Goal: Task Accomplishment & Management: Complete application form

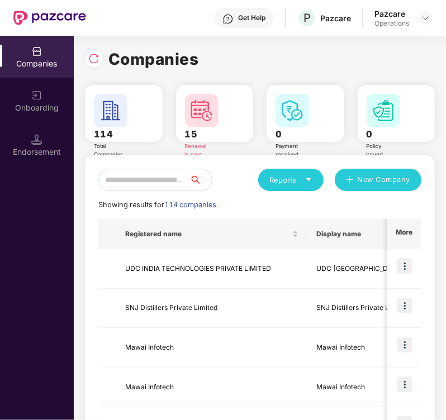
click at [160, 183] on input "text" at bounding box center [143, 180] width 91 height 22
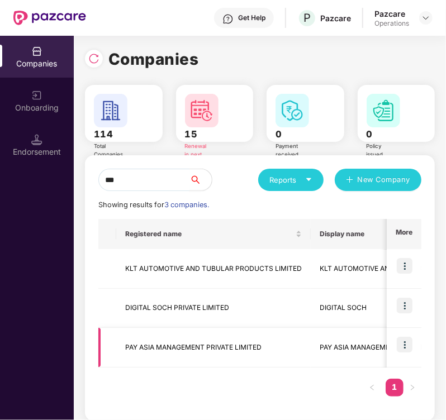
type input "***"
click at [158, 344] on td "PAY ASIA MANAGEMENT PRIVATE LIMITED" at bounding box center [213, 348] width 195 height 40
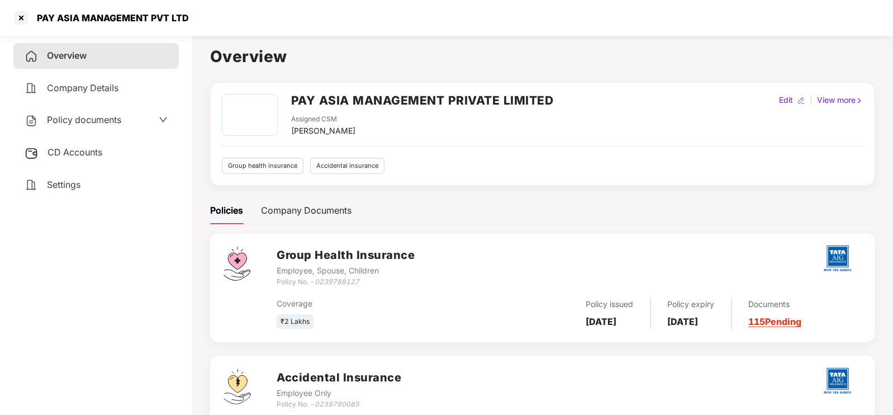
click at [63, 121] on span "Policy documents" at bounding box center [84, 119] width 74 height 11
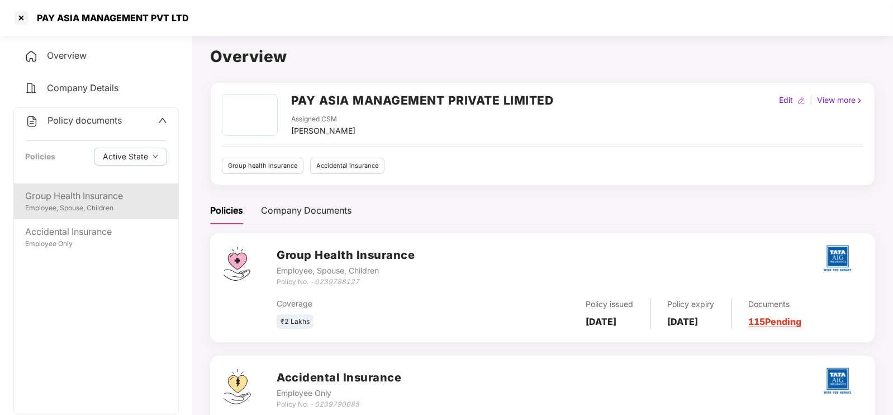
click at [64, 192] on div "Group Health Insurance" at bounding box center [96, 196] width 142 height 14
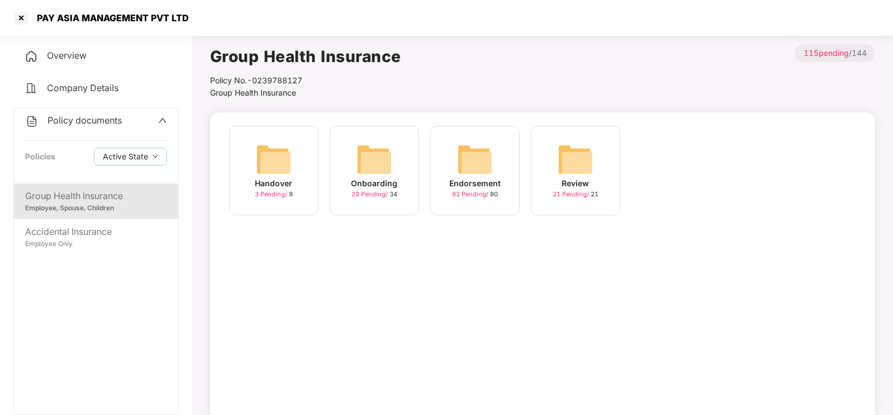
click at [446, 155] on img at bounding box center [576, 159] width 36 height 36
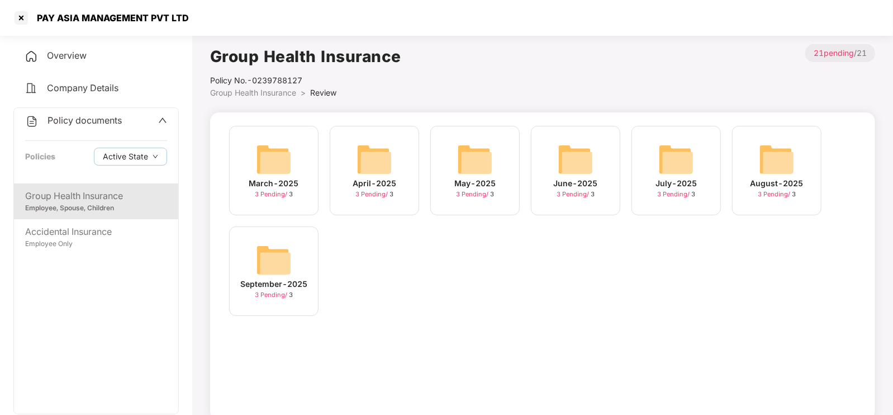
click at [261, 276] on img at bounding box center [274, 260] width 36 height 36
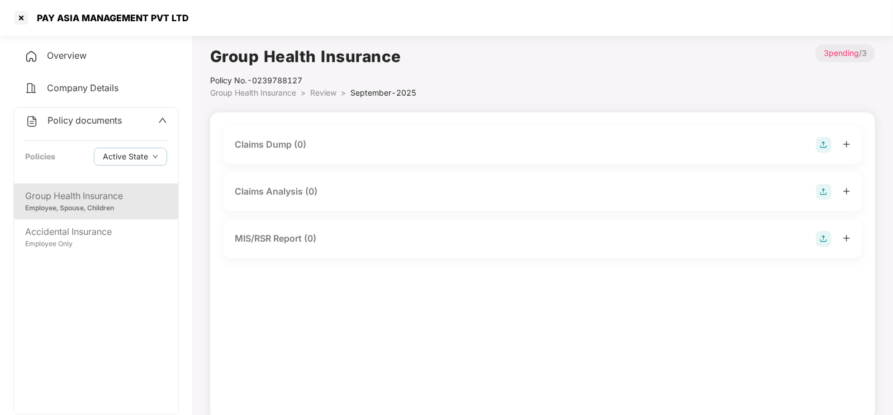
click at [319, 146] on div "Claims Dump (0)" at bounding box center [543, 145] width 616 height 16
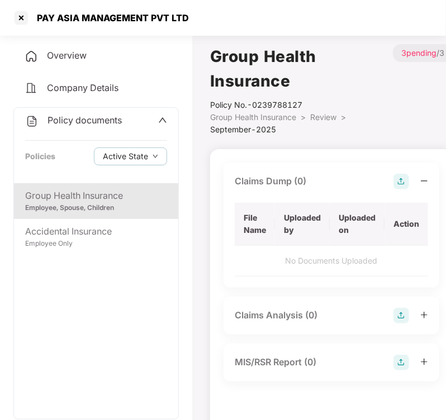
click at [404, 178] on img at bounding box center [402, 182] width 16 height 16
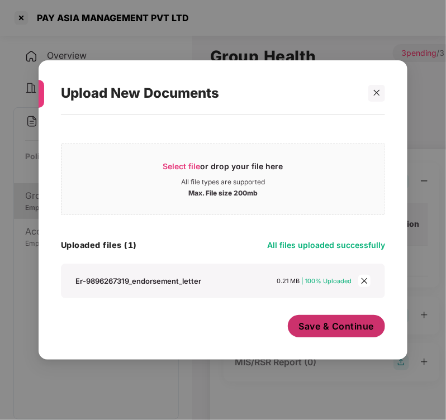
click at [344, 335] on button "Save & Continue" at bounding box center [337, 326] width 98 height 22
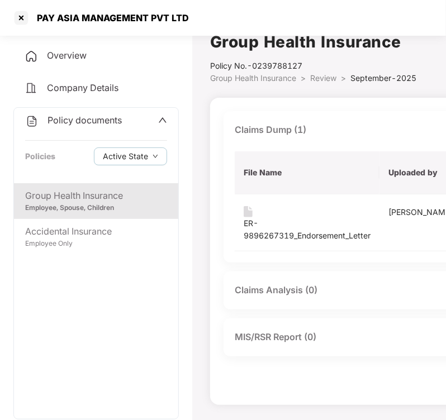
scroll to position [15, 0]
click at [323, 338] on div "MIS/RSR Report (0)" at bounding box center [397, 337] width 325 height 16
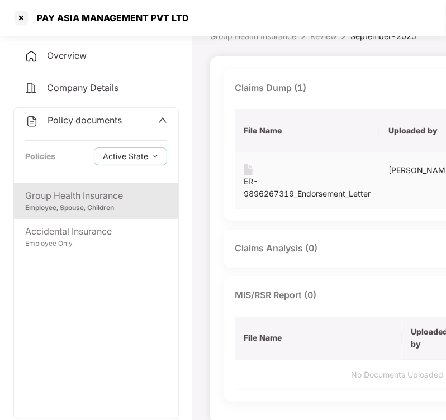
scroll to position [56, 131]
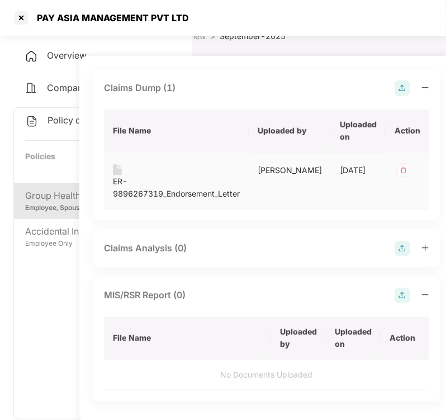
click at [395, 172] on img at bounding box center [404, 171] width 18 height 18
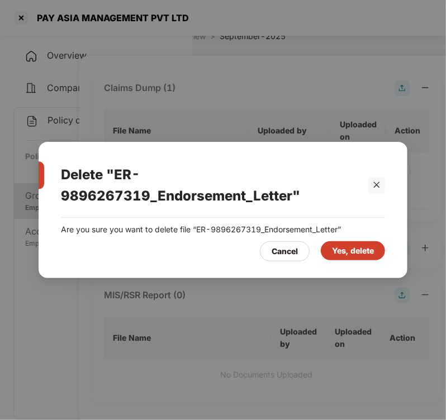
click at [346, 255] on div "Yes, delete" at bounding box center [353, 251] width 42 height 12
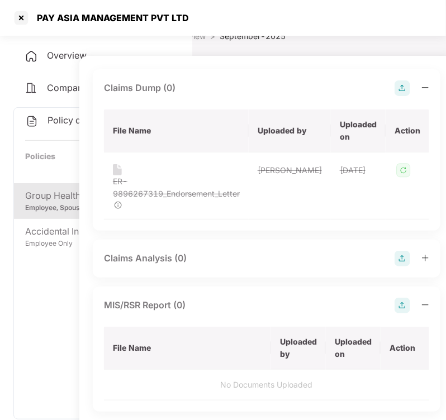
click at [318, 30] on div "PAY ASIA MANAGEMENT PVT LTD" at bounding box center [223, 18] width 446 height 36
click at [310, 37] on div "Group Health Insurance Policy No.- 0239788127 Group Health Insurance > Review >…" at bounding box center [266, 15] width 375 height 55
click at [37, 138] on div "Policy documents Policies Active State" at bounding box center [96, 145] width 164 height 75
click at [64, 197] on div "Group Health Insurance" at bounding box center [96, 196] width 142 height 14
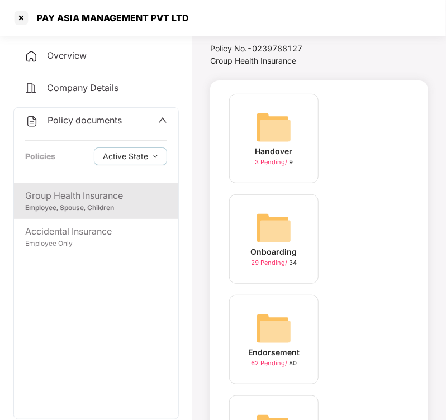
scroll to position [159, 0]
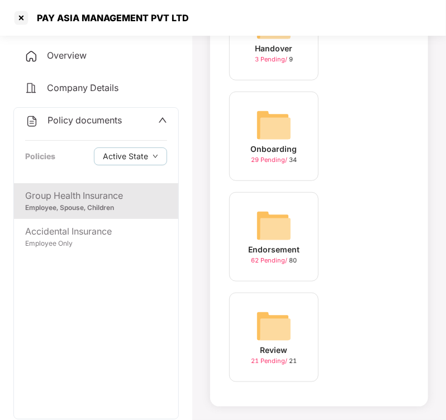
click at [268, 240] on img at bounding box center [274, 226] width 36 height 36
click at [277, 334] on img at bounding box center [274, 327] width 36 height 36
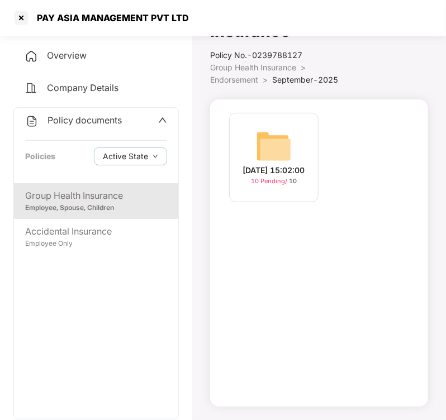
click at [257, 129] on img at bounding box center [274, 147] width 36 height 36
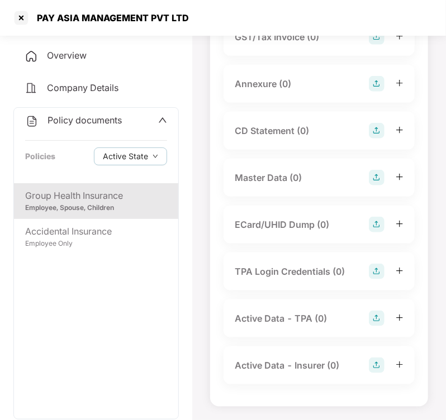
scroll to position [0, 0]
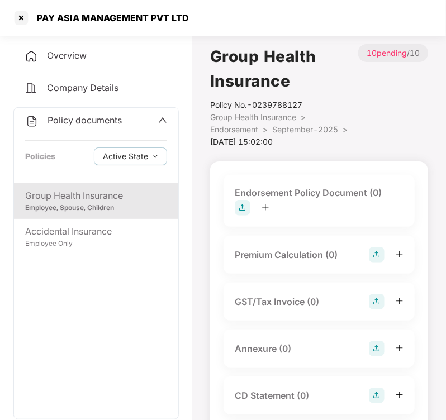
click at [247, 203] on img at bounding box center [243, 208] width 16 height 16
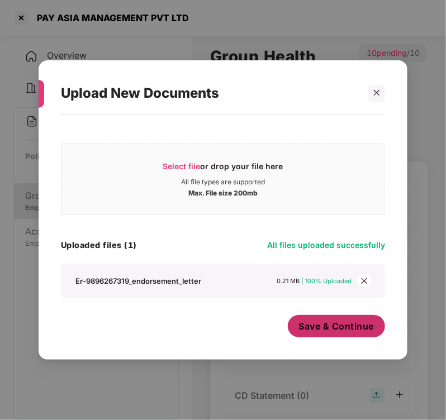
click at [316, 337] on button "Save & Continue" at bounding box center [337, 326] width 98 height 22
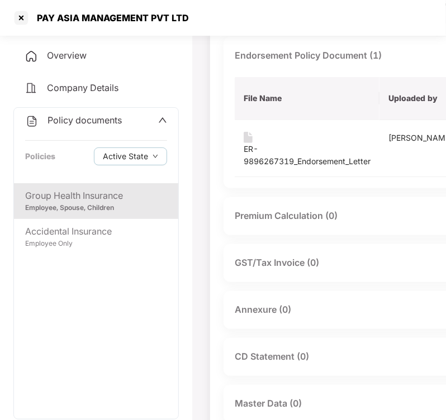
scroll to position [94, 0]
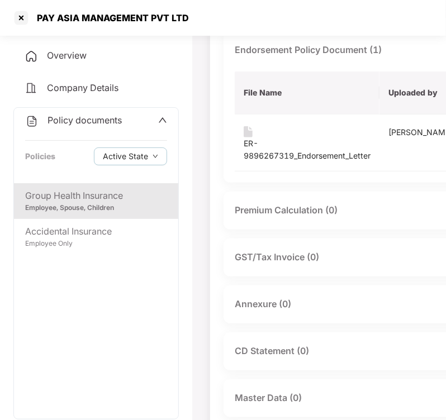
click at [301, 313] on div "Annexure (0)" at bounding box center [397, 305] width 325 height 16
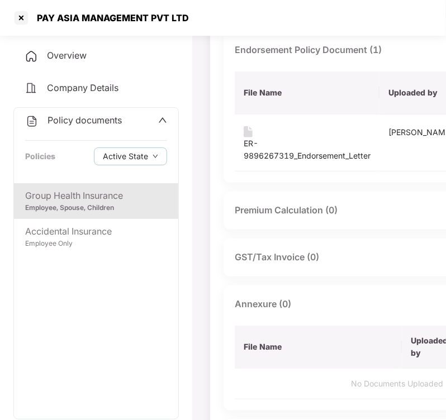
scroll to position [94, 131]
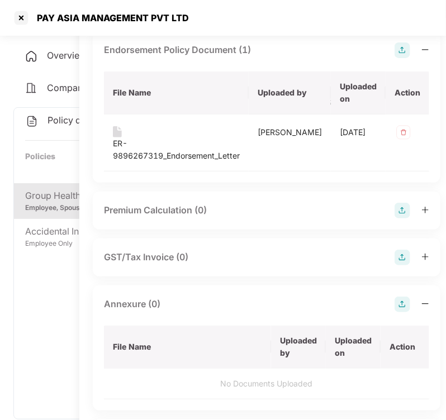
click at [395, 309] on img at bounding box center [403, 305] width 16 height 16
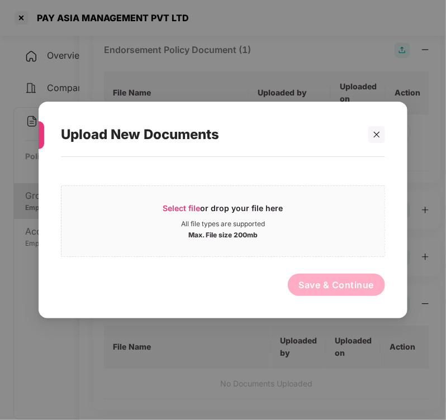
click at [405, 160] on div "Select file or drop your file here All file types are supported Max. File size …" at bounding box center [223, 232] width 369 height 150
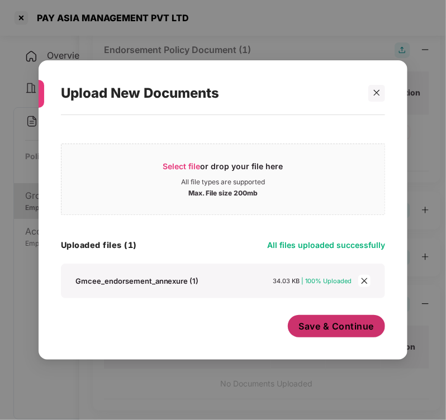
click at [358, 328] on span "Save & Continue" at bounding box center [336, 326] width 75 height 12
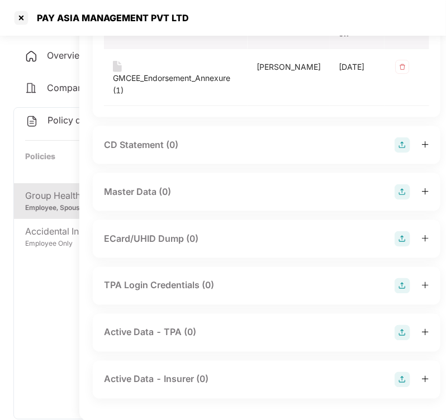
scroll to position [420, 131]
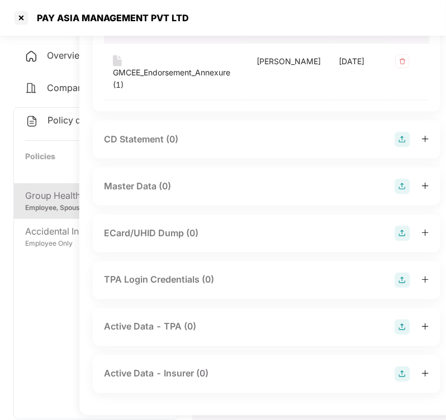
click at [162, 206] on div "Master Data (0)" at bounding box center [267, 187] width 348 height 38
click at [168, 193] on div "Master Data (0)" at bounding box center [137, 186] width 67 height 14
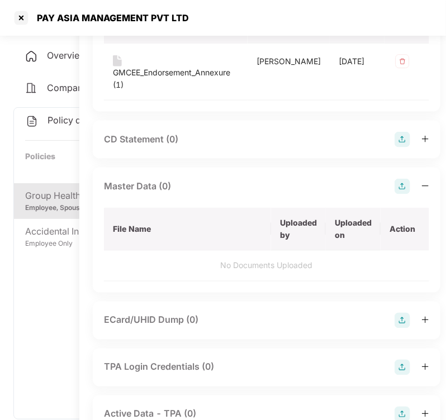
click at [395, 195] on img at bounding box center [403, 187] width 16 height 16
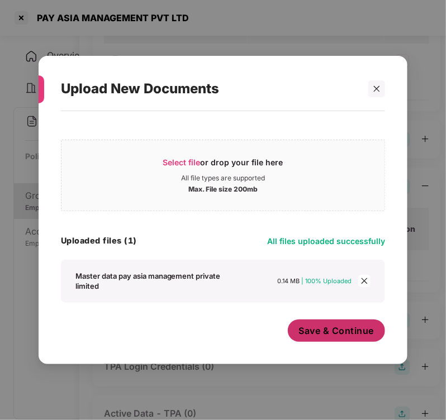
click at [333, 328] on span "Save & Continue" at bounding box center [336, 331] width 75 height 12
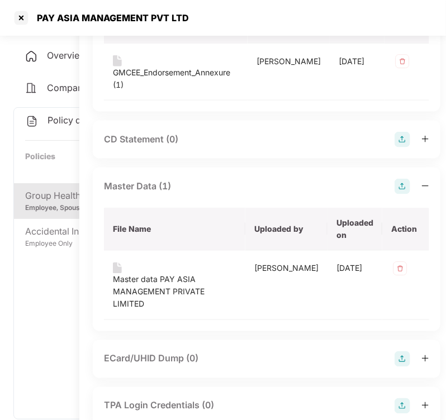
scroll to position [554, 131]
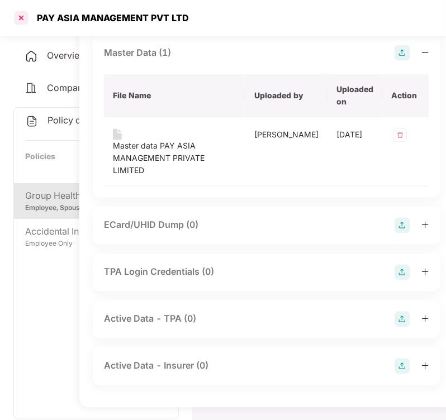
click at [20, 15] on div at bounding box center [21, 18] width 18 height 18
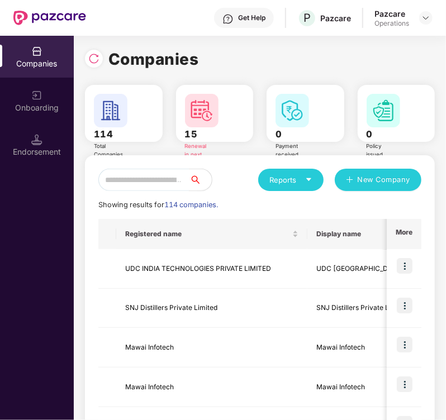
scroll to position [0, 1]
click at [150, 176] on input "text" at bounding box center [143, 180] width 91 height 22
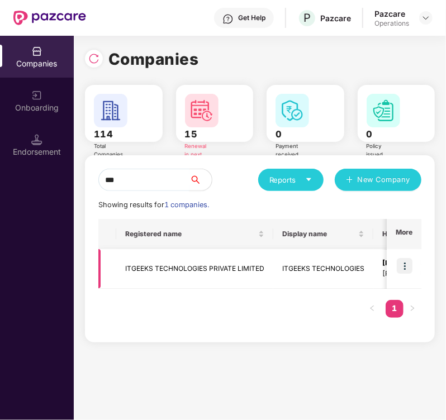
type input "***"
click at [159, 262] on td "ITGEEKS TECHNOLOGIES PRIVATE LIMITED" at bounding box center [194, 269] width 157 height 40
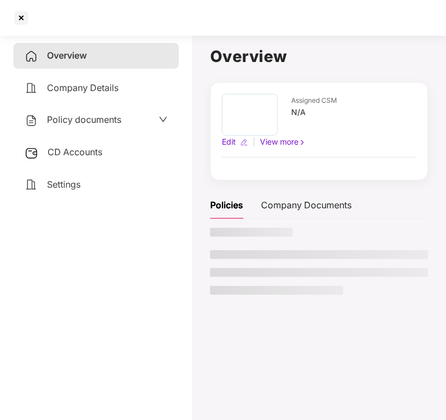
scroll to position [0, 0]
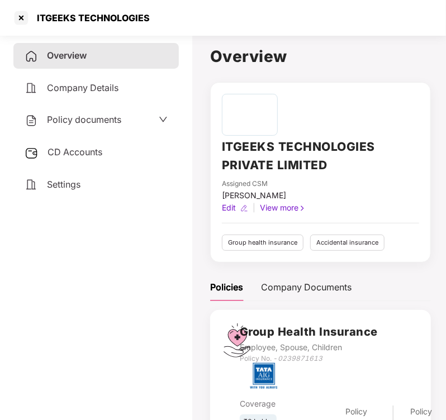
drag, startPoint x: 82, startPoint y: 126, endPoint x: 79, endPoint y: 133, distance: 7.5
click at [79, 133] on div "Policy documents" at bounding box center [95, 120] width 165 height 26
click at [62, 155] on span "CD Accounts" at bounding box center [75, 151] width 55 height 11
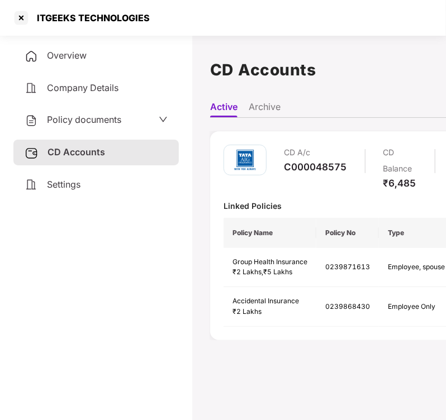
click at [87, 120] on span "Policy documents" at bounding box center [84, 119] width 74 height 11
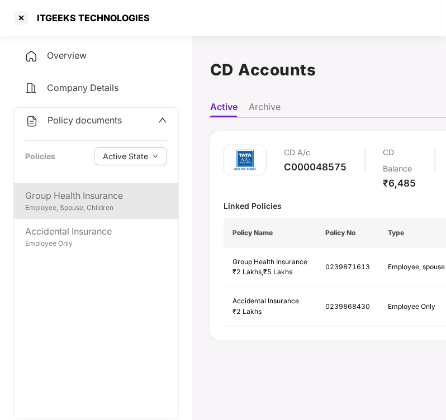
click at [73, 198] on div "Group Health Insurance" at bounding box center [96, 196] width 142 height 14
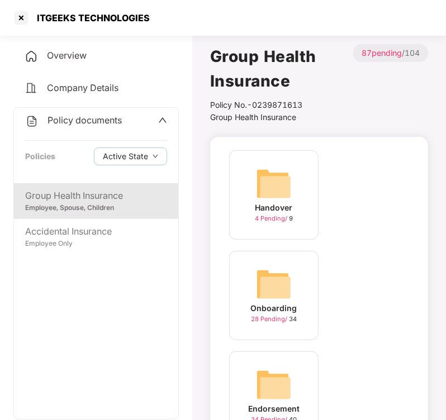
scroll to position [159, 0]
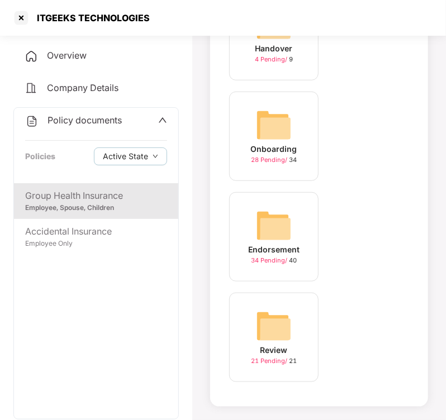
click at [272, 234] on img at bounding box center [274, 226] width 36 height 36
click at [263, 319] on img at bounding box center [274, 327] width 36 height 36
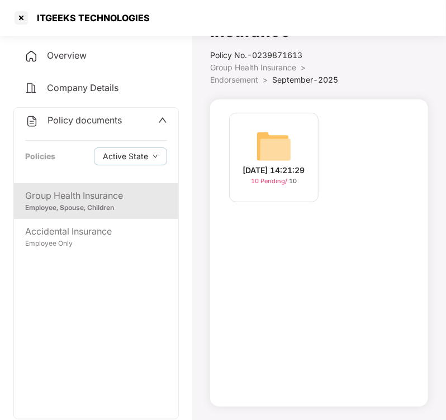
click at [261, 166] on div "[DATE] 14:21:29" at bounding box center [274, 170] width 62 height 12
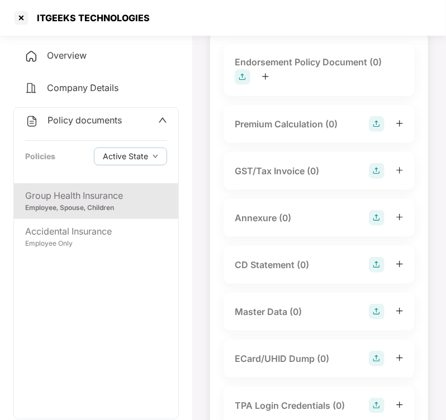
scroll to position [138, 0]
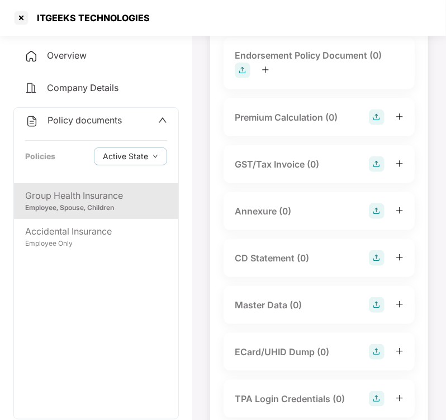
click at [375, 306] on img at bounding box center [377, 305] width 16 height 16
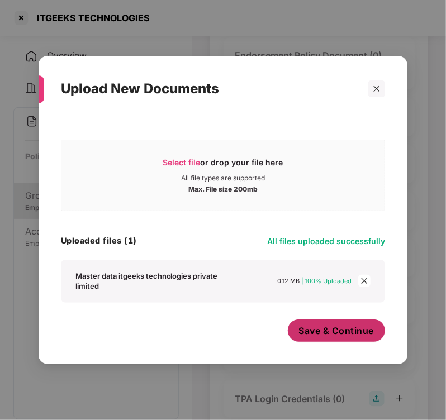
click at [337, 334] on span "Save & Continue" at bounding box center [336, 331] width 75 height 12
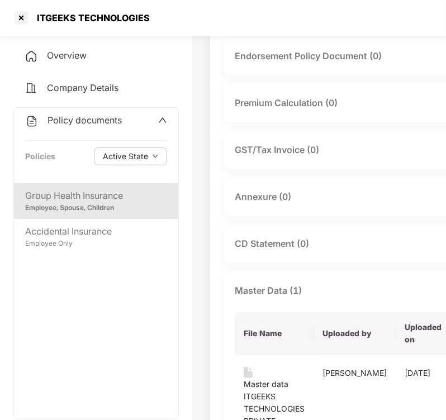
scroll to position [0, 0]
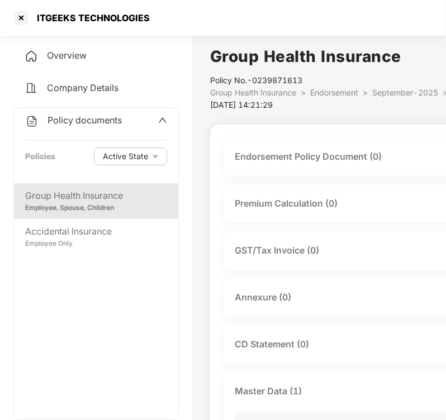
click at [328, 160] on div "Endorsement Policy Document (0)" at bounding box center [308, 157] width 147 height 14
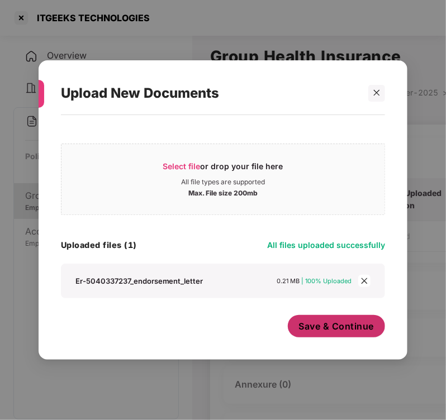
click at [314, 318] on button "Save & Continue" at bounding box center [337, 326] width 98 height 22
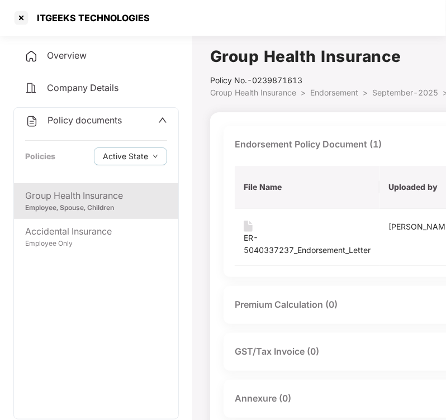
scroll to position [103, 0]
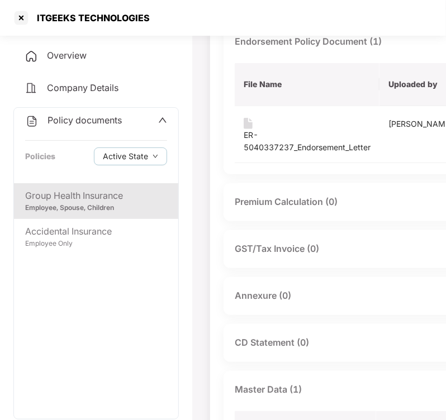
click at [273, 299] on div "Annexure (0)" at bounding box center [398, 296] width 348 height 38
click at [274, 303] on div "Annexure (0)" at bounding box center [263, 296] width 56 height 14
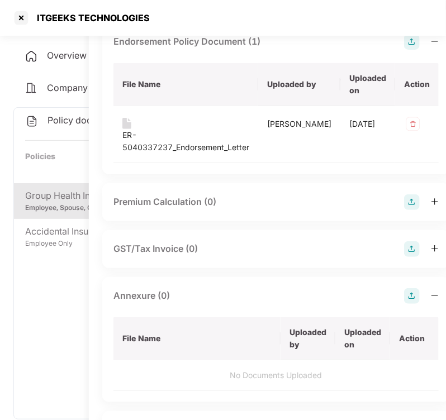
scroll to position [103, 127]
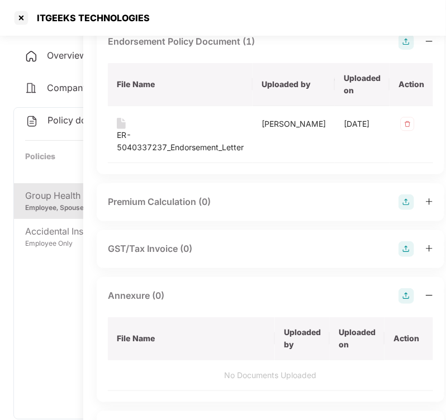
click at [399, 304] on img at bounding box center [407, 297] width 16 height 16
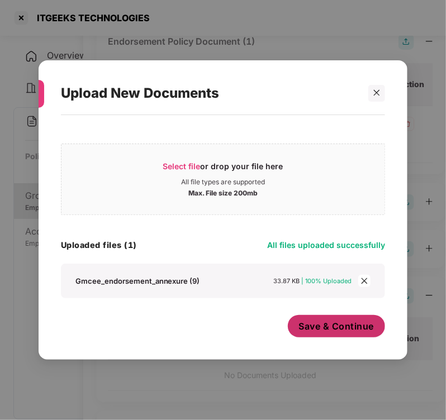
click at [334, 328] on span "Save & Continue" at bounding box center [336, 326] width 75 height 12
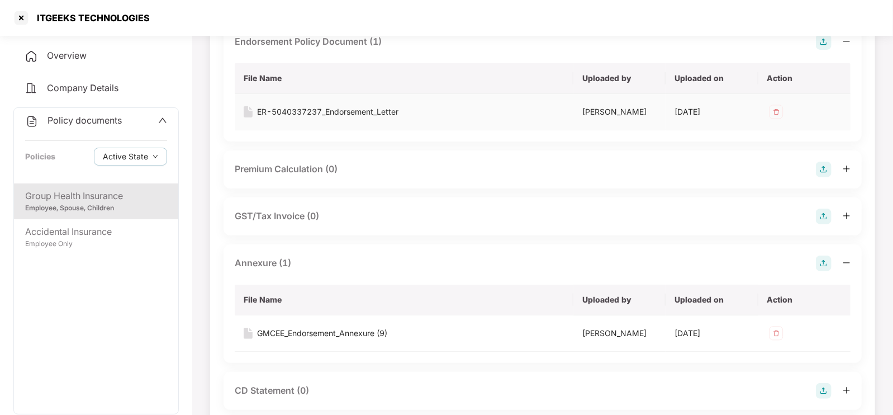
scroll to position [0, 0]
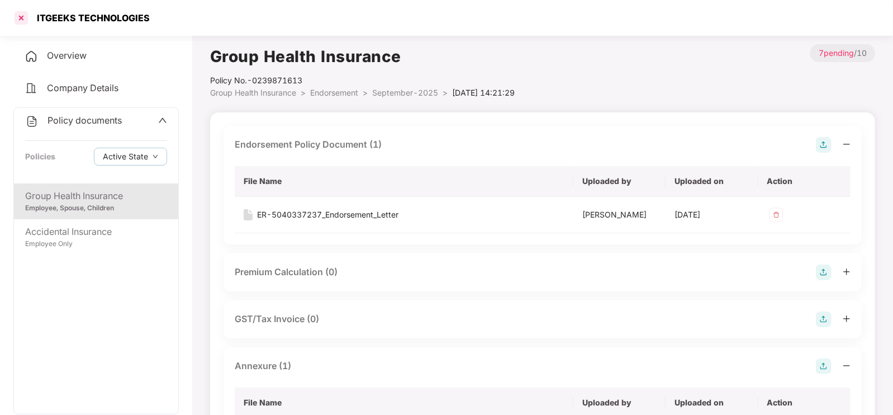
click at [19, 16] on div at bounding box center [21, 18] width 18 height 18
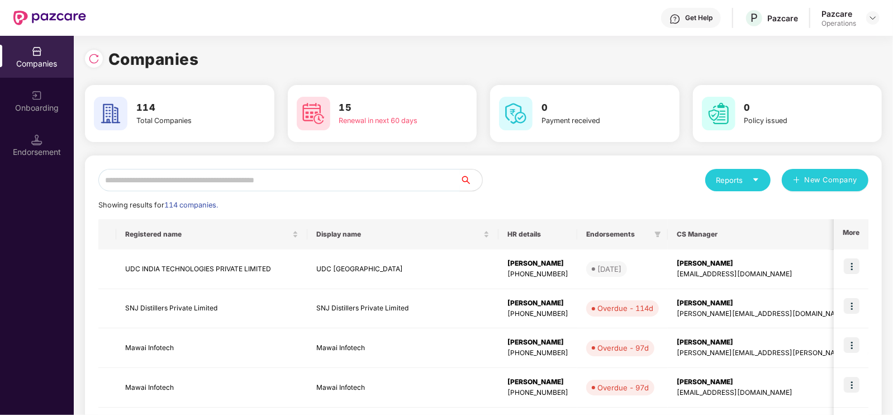
click at [232, 177] on input "text" at bounding box center [279, 180] width 362 height 22
paste input "*****"
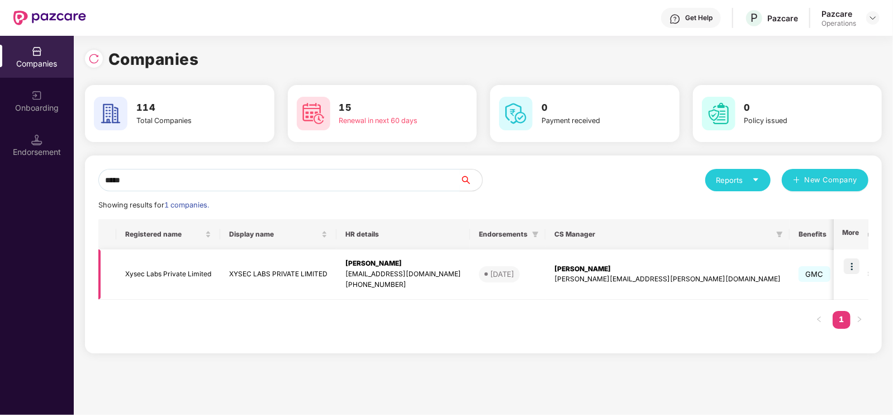
type input "*****"
click at [206, 273] on td "Xysec Labs Private Limited" at bounding box center [168, 274] width 104 height 50
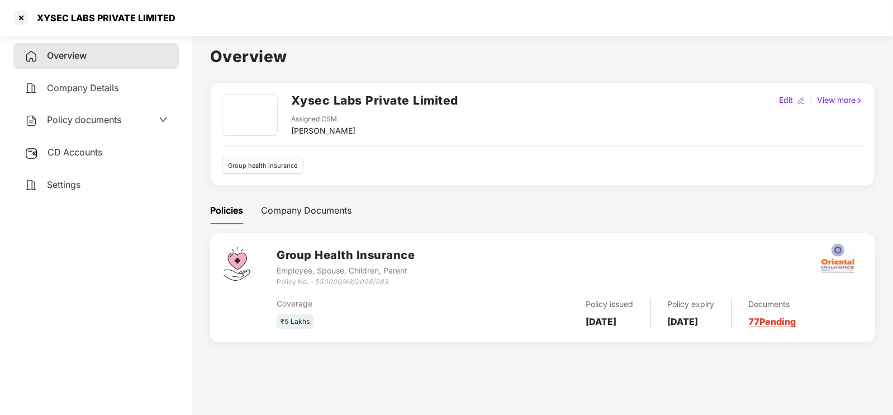
click at [79, 115] on span "Policy documents" at bounding box center [84, 119] width 74 height 11
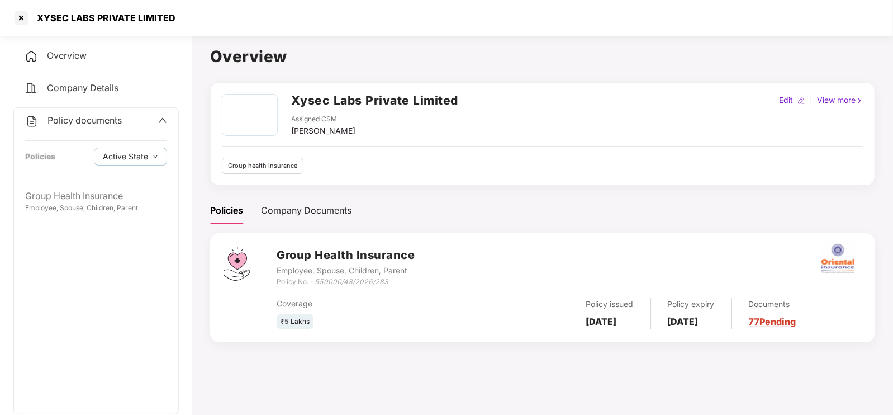
click at [81, 182] on div "Policy documents Policies Active State" at bounding box center [96, 145] width 164 height 75
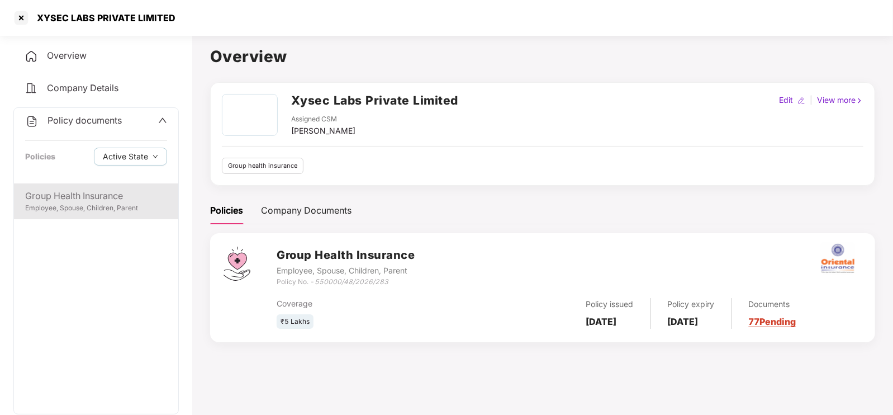
click at [100, 200] on div "Group Health Insurance" at bounding box center [96, 196] width 142 height 14
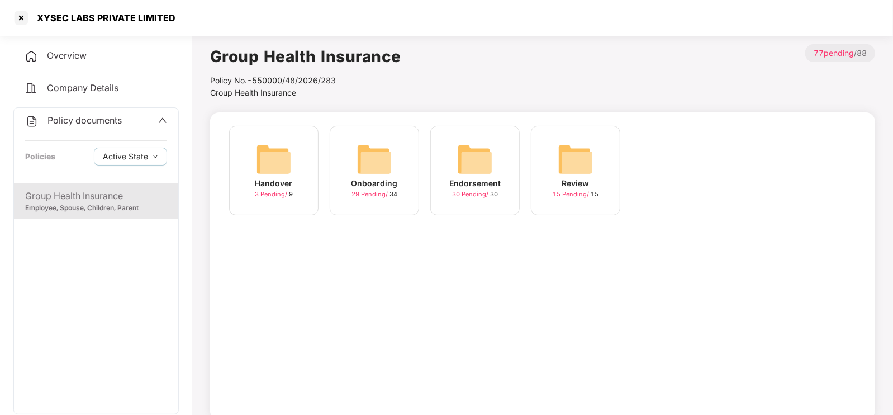
click at [446, 156] on div "Endorsement 30 Pending / 30" at bounding box center [475, 170] width 89 height 89
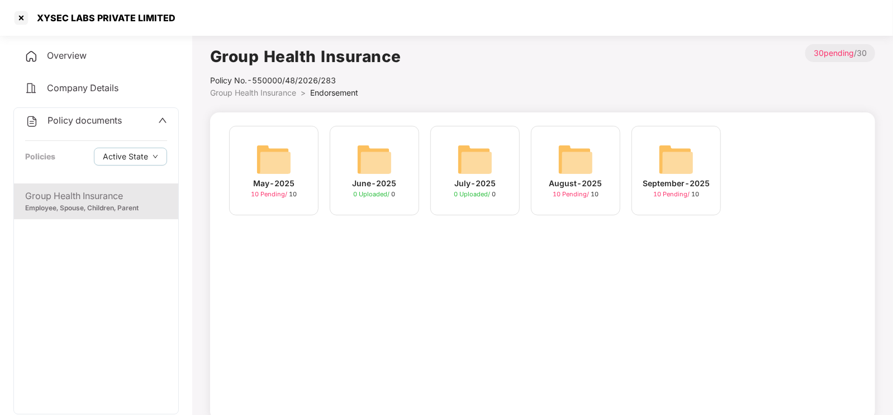
click at [446, 155] on img at bounding box center [677, 159] width 36 height 36
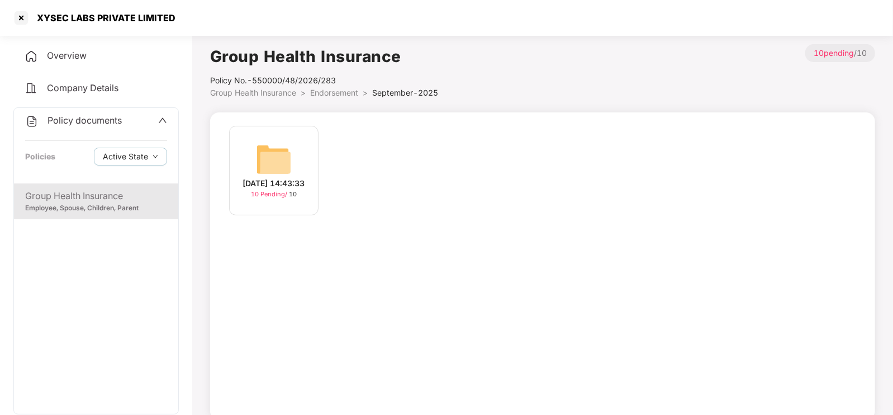
click at [257, 177] on div "[DATE] 14:43:33" at bounding box center [274, 183] width 62 height 12
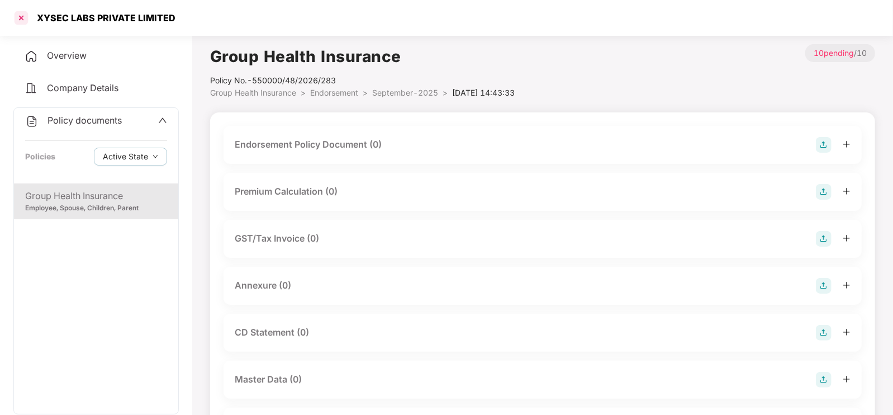
click at [20, 18] on div at bounding box center [21, 18] width 18 height 18
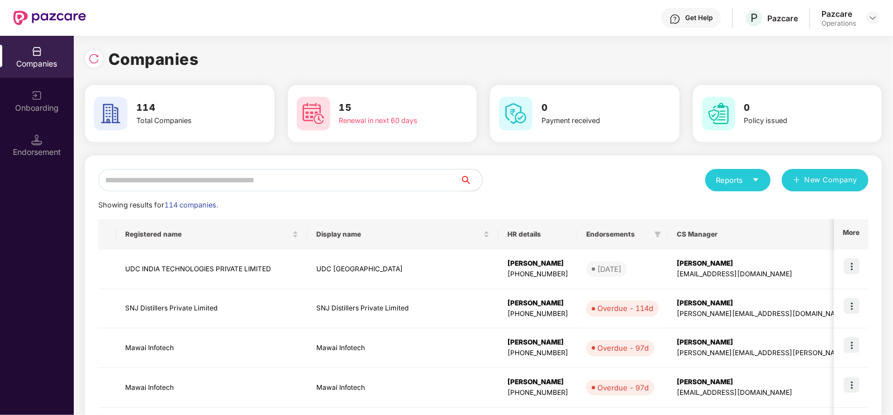
click at [149, 181] on input "text" at bounding box center [279, 180] width 362 height 22
paste input "*****"
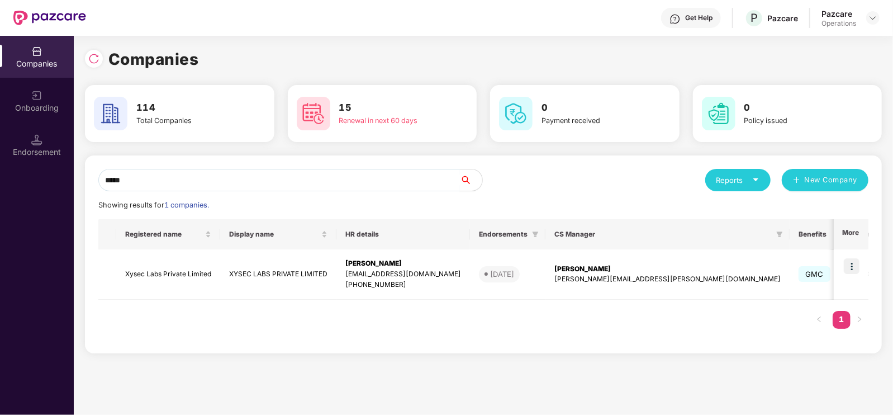
type input "*****"
click at [183, 274] on td "Xysec Labs Private Limited" at bounding box center [168, 274] width 104 height 50
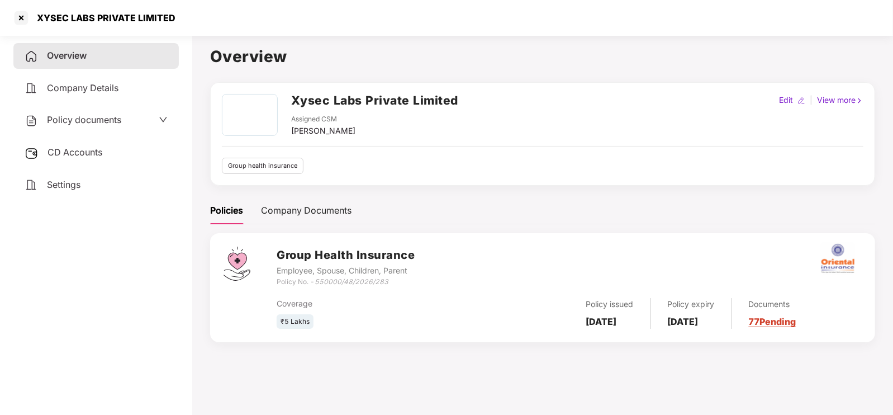
click at [74, 126] on div "Policy documents" at bounding box center [73, 120] width 97 height 15
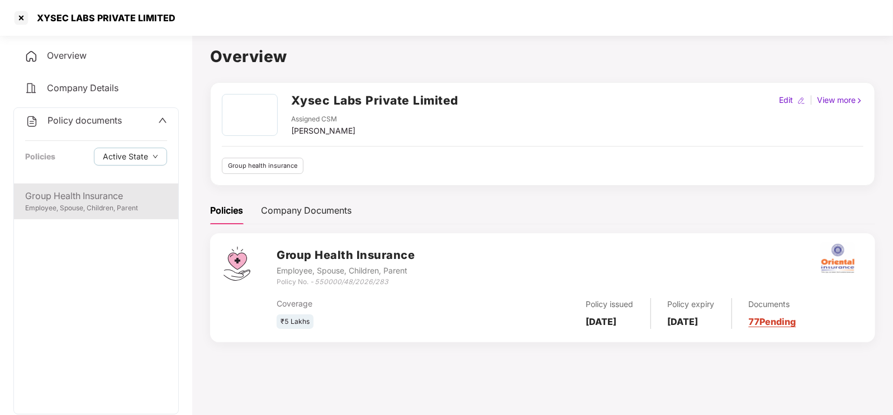
click at [73, 198] on div "Group Health Insurance" at bounding box center [96, 196] width 142 height 14
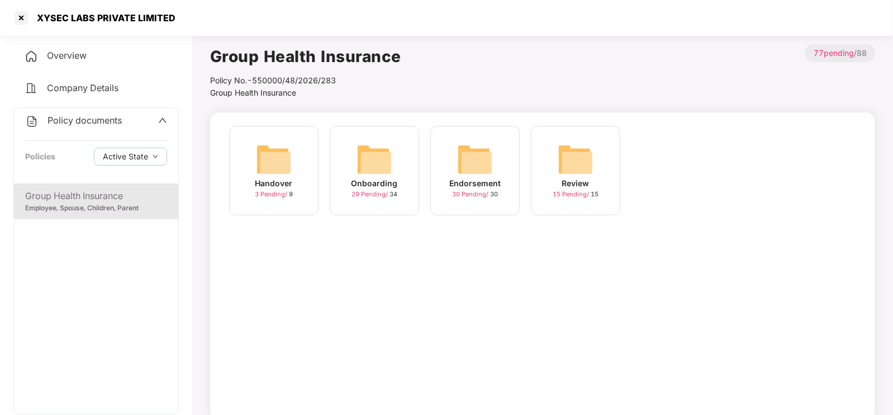
click at [446, 155] on div "Endorsement 30 Pending / 30" at bounding box center [475, 170] width 89 height 89
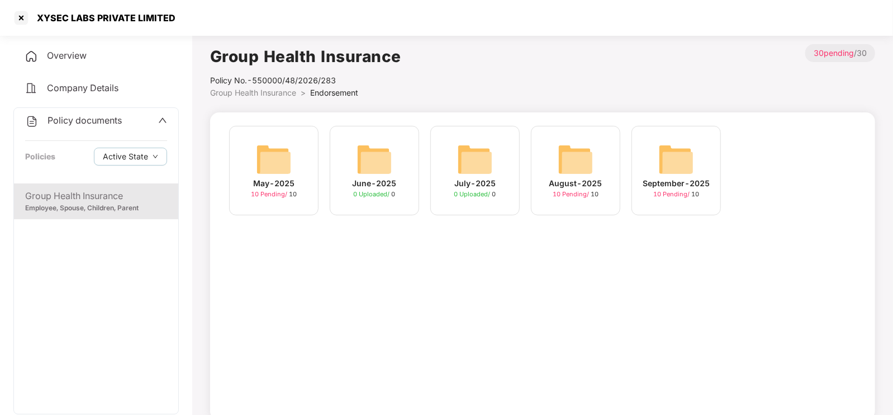
click at [446, 182] on div "September-2025" at bounding box center [676, 183] width 67 height 12
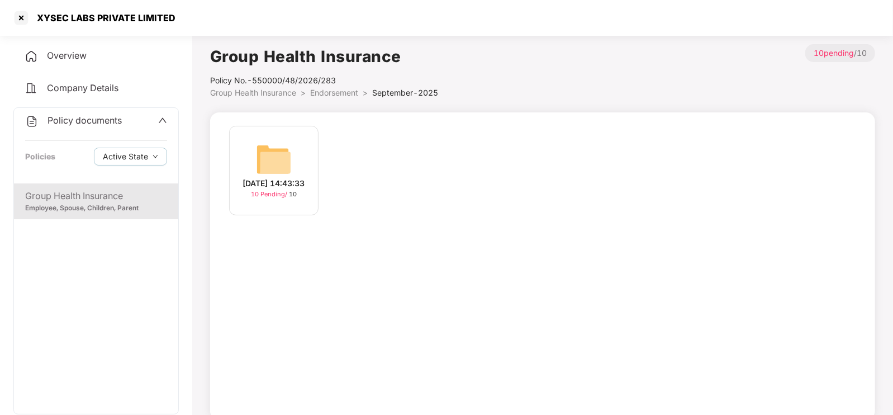
click at [262, 149] on img at bounding box center [274, 159] width 36 height 36
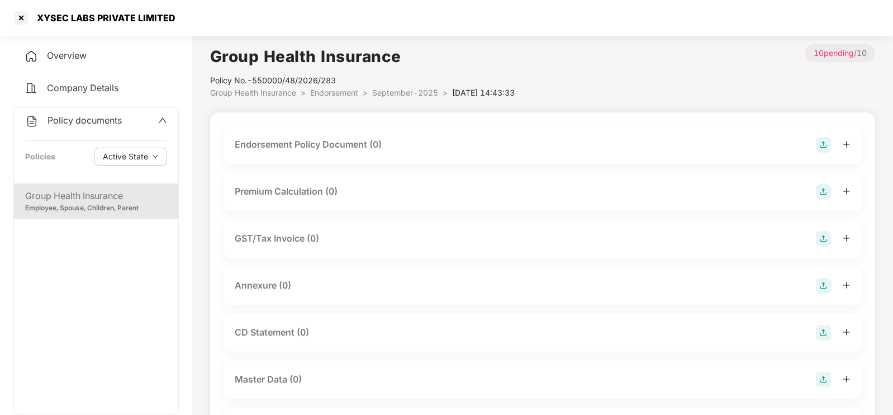
click at [369, 145] on div "Endorsement Policy Document (0)" at bounding box center [308, 145] width 147 height 14
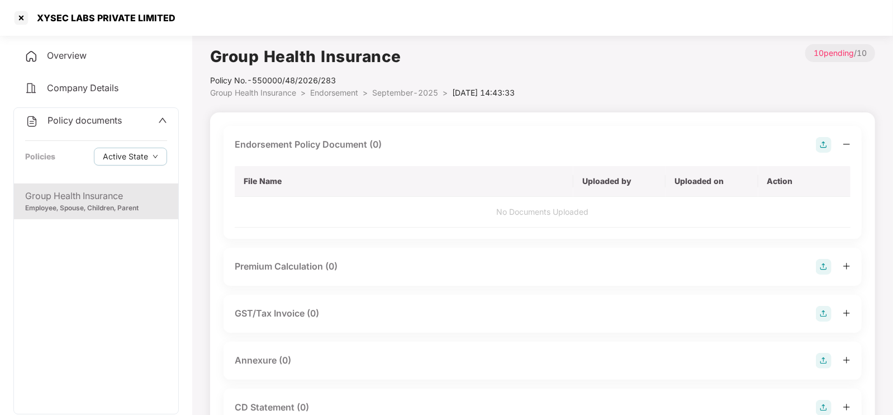
click at [446, 144] on img at bounding box center [824, 145] width 16 height 16
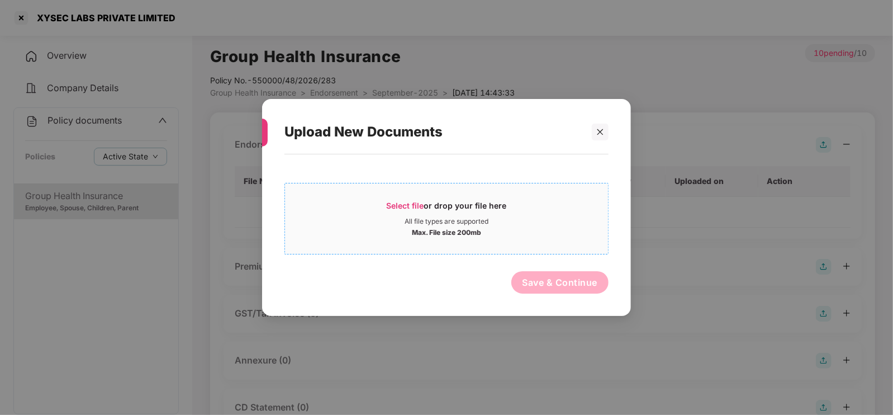
click at [394, 223] on div "All file types are supported" at bounding box center [446, 221] width 323 height 9
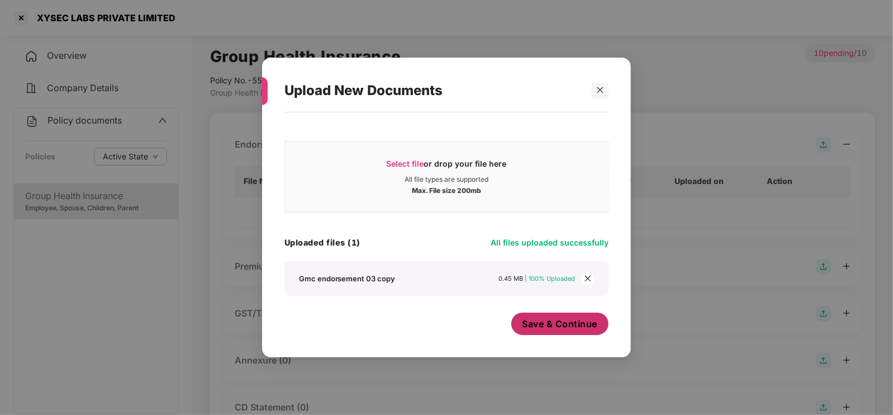
click at [446, 323] on span "Save & Continue" at bounding box center [560, 324] width 75 height 12
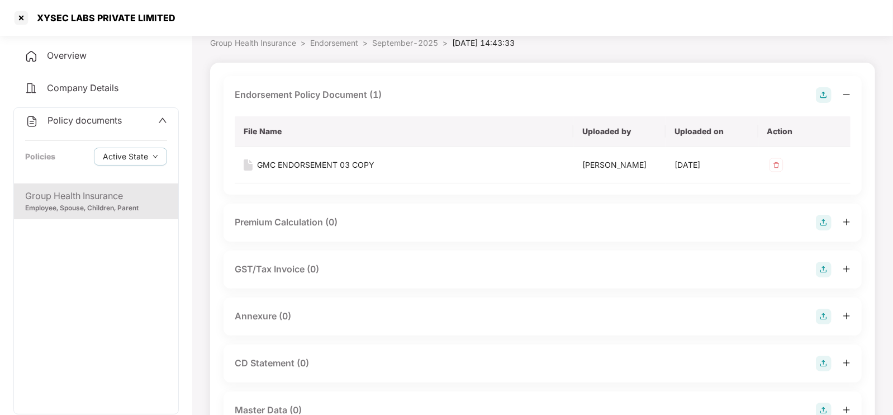
scroll to position [51, 0]
click at [306, 316] on div "Annexure (0)" at bounding box center [543, 315] width 616 height 16
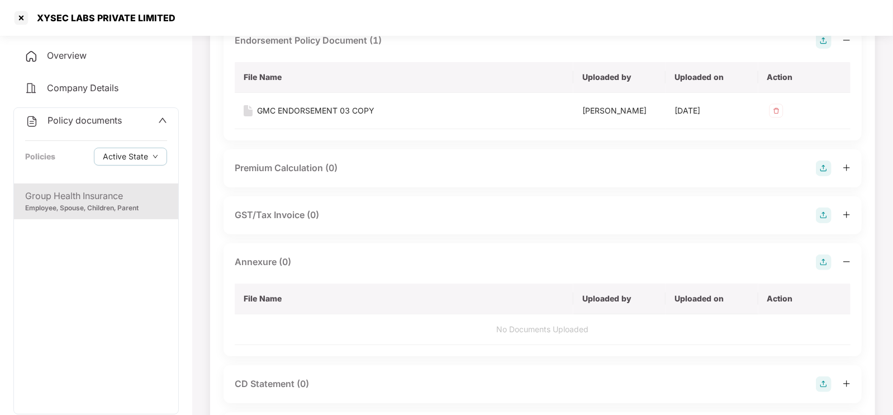
scroll to position [105, 0]
click at [446, 261] on img at bounding box center [824, 262] width 16 height 16
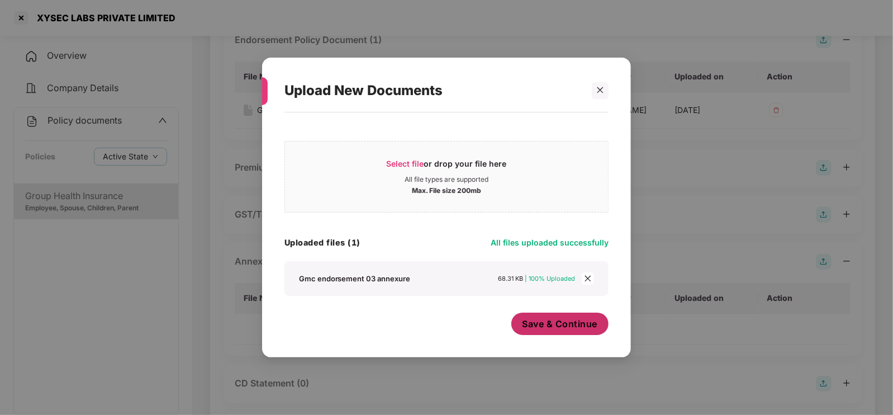
click at [446, 326] on span "Save & Continue" at bounding box center [560, 324] width 75 height 12
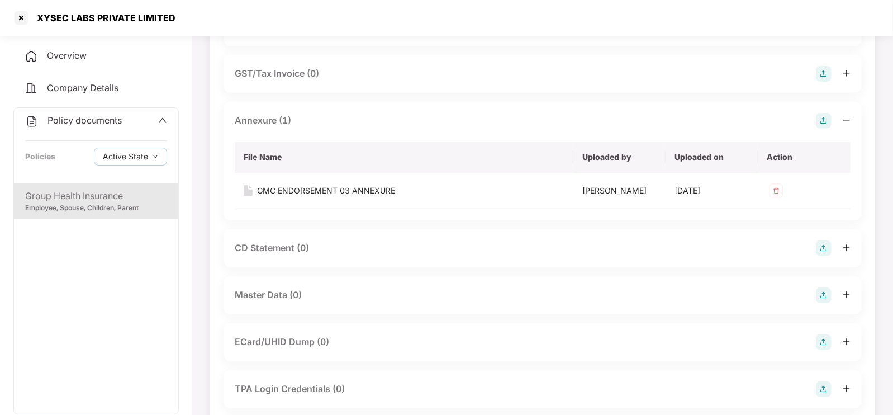
scroll to position [279, 0]
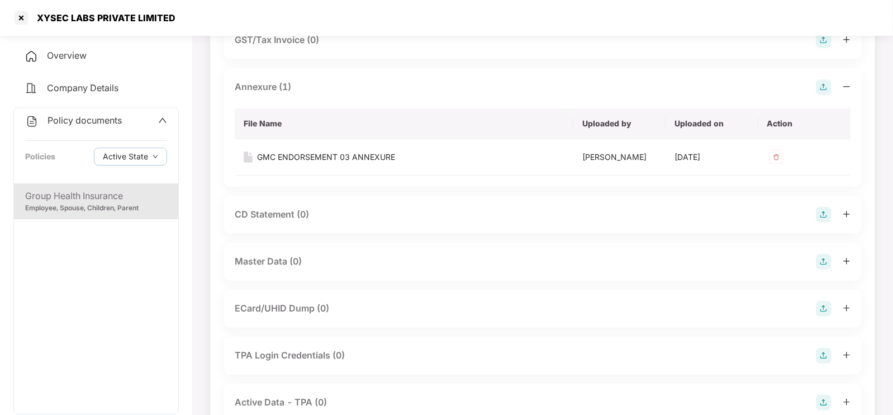
click at [323, 259] on div "Master Data (0)" at bounding box center [543, 262] width 616 height 16
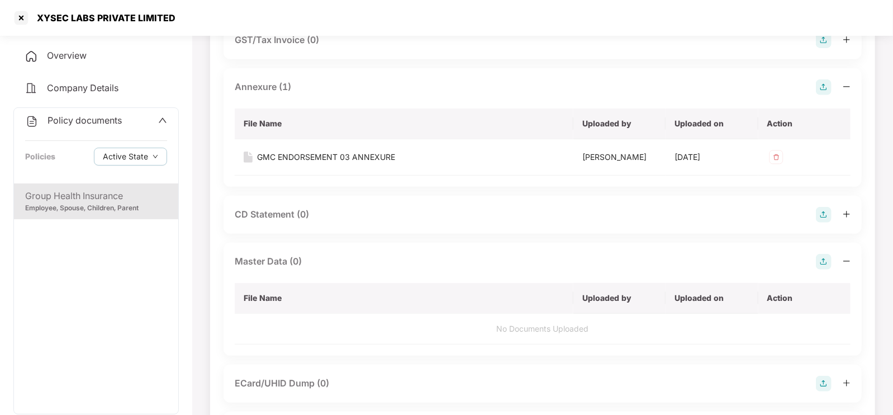
click at [446, 258] on img at bounding box center [824, 262] width 16 height 16
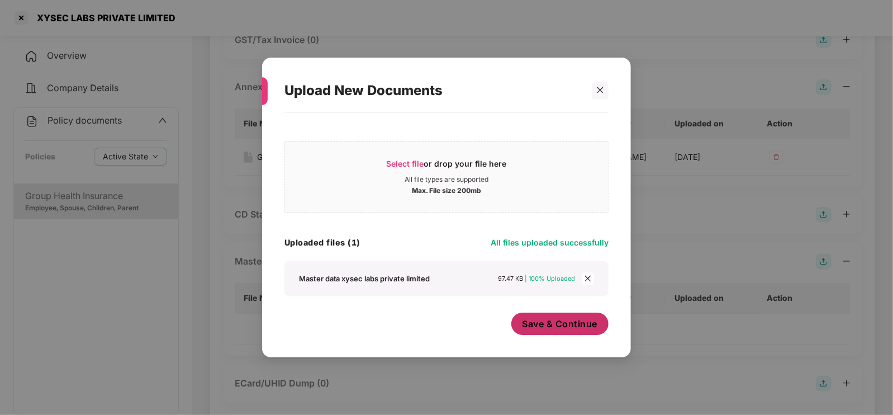
click at [446, 320] on span "Save & Continue" at bounding box center [560, 324] width 75 height 12
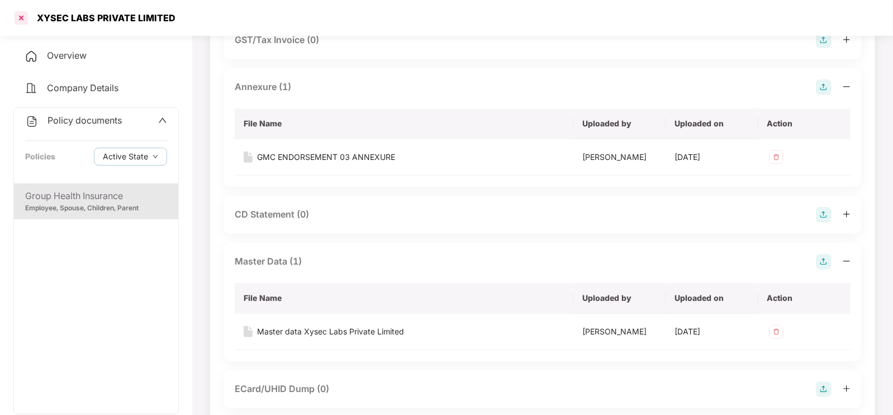
click at [18, 14] on div at bounding box center [21, 18] width 18 height 18
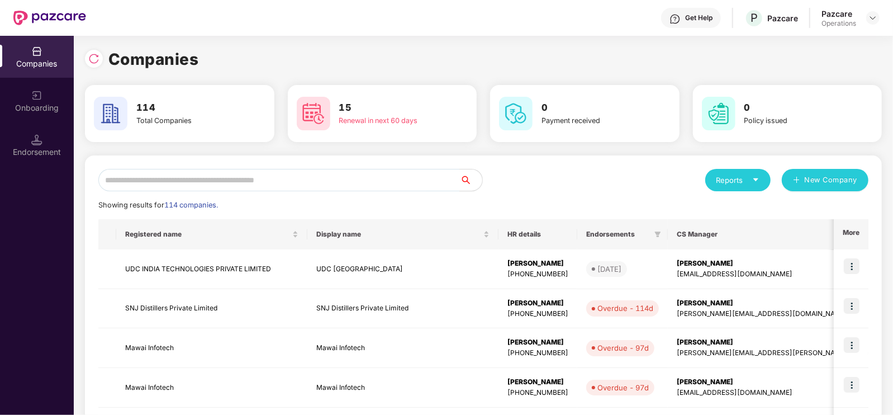
scroll to position [0, 0]
click at [148, 179] on input "text" at bounding box center [279, 180] width 362 height 22
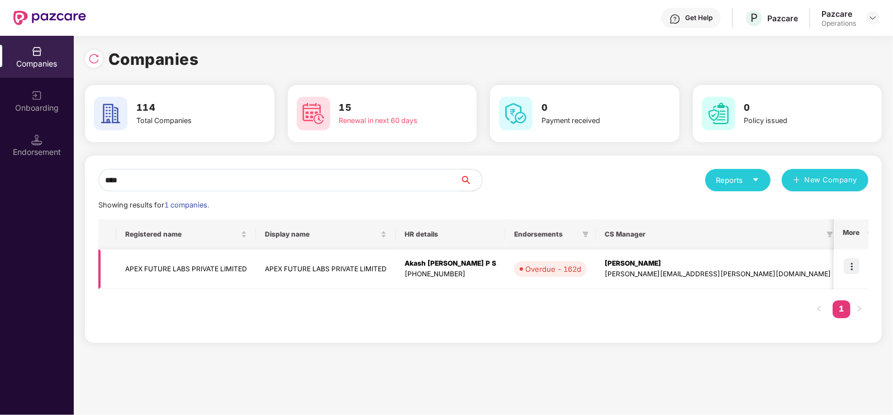
type input "****"
click at [222, 269] on td "APEX FUTURE LABS PRIVATE LIMITED" at bounding box center [186, 269] width 140 height 40
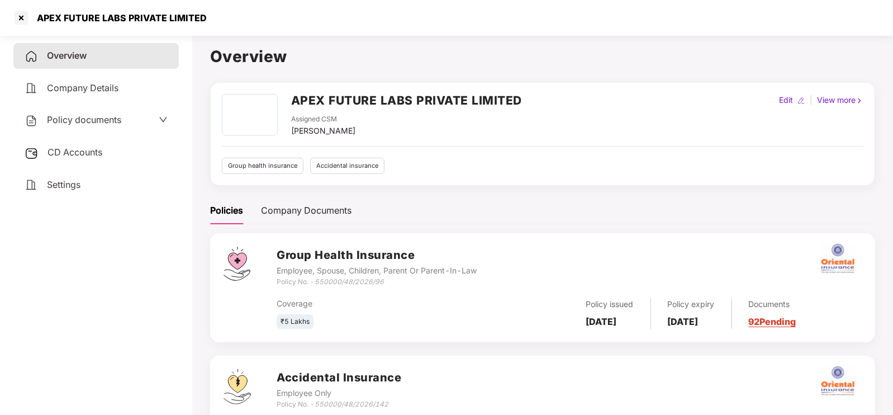
click at [81, 124] on span "Policy documents" at bounding box center [84, 119] width 74 height 11
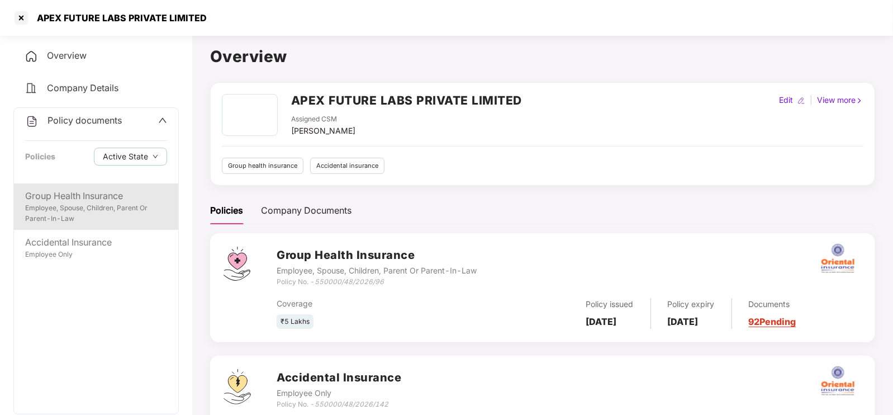
click at [81, 205] on div "Employee, Spouse, Children, Parent Or Parent-In-Law" at bounding box center [96, 213] width 142 height 21
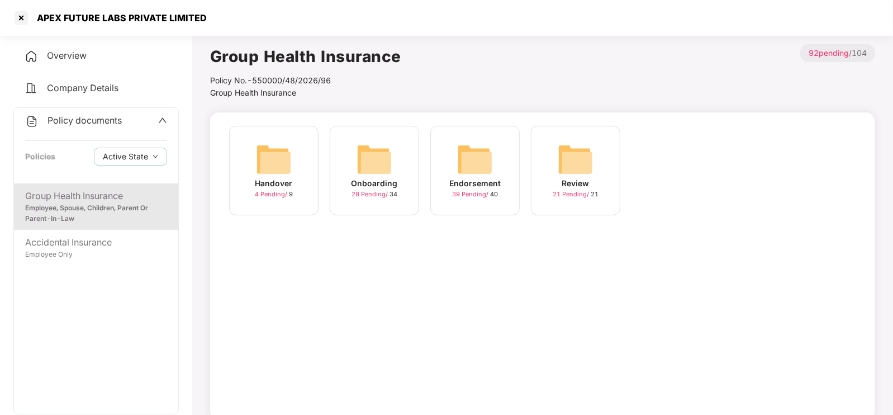
click at [446, 158] on img at bounding box center [475, 159] width 36 height 36
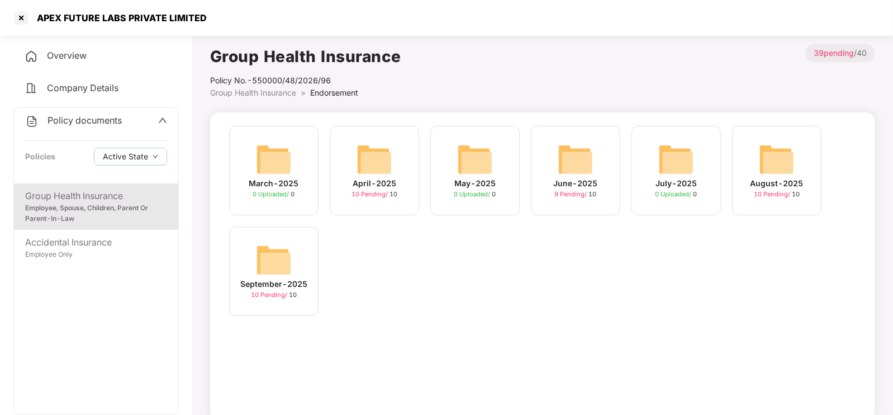
click at [282, 259] on img at bounding box center [274, 260] width 36 height 36
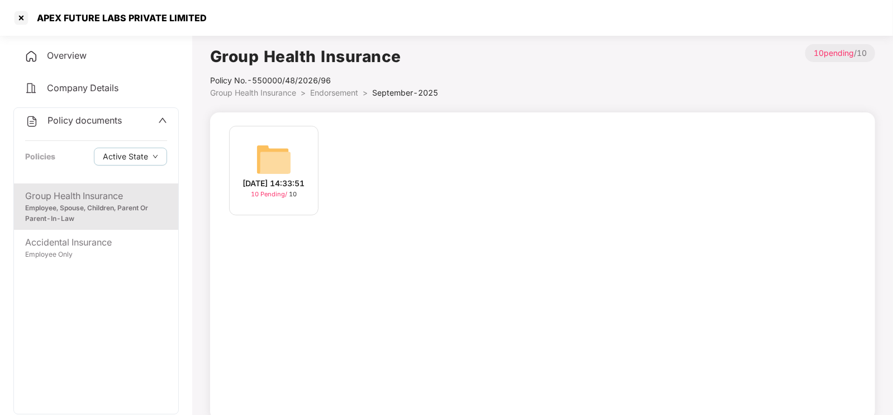
click at [275, 163] on img at bounding box center [274, 159] width 36 height 36
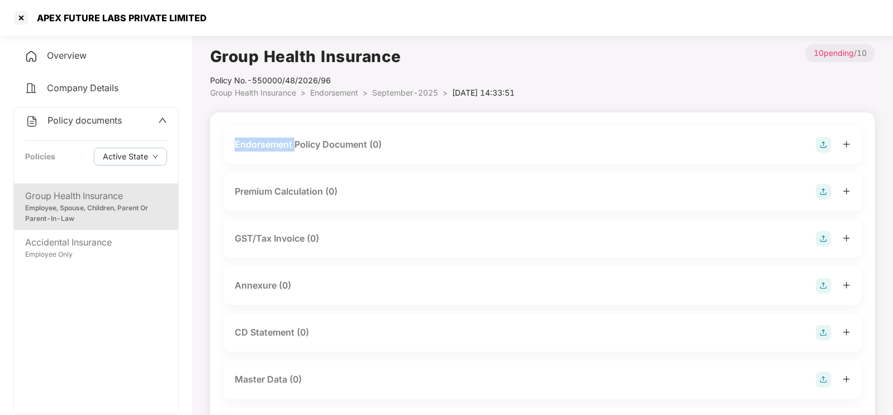
click at [275, 163] on div "Endorsement Policy Document (0)" at bounding box center [543, 145] width 639 height 38
click at [446, 377] on img at bounding box center [824, 380] width 16 height 16
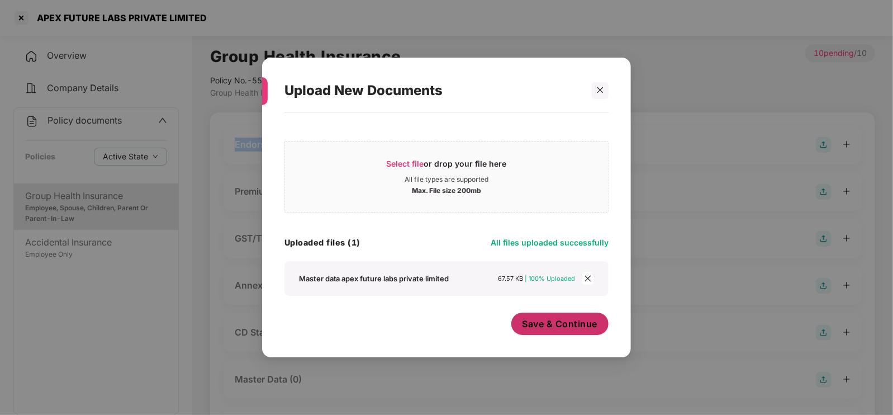
click at [446, 320] on span "Save & Continue" at bounding box center [560, 324] width 75 height 12
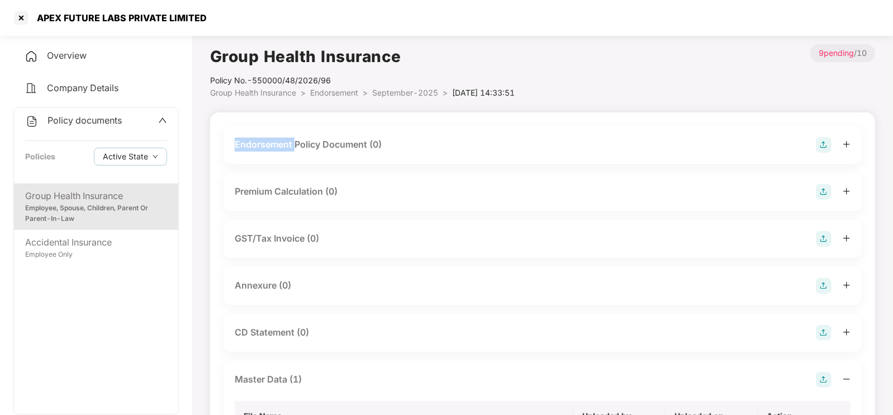
click at [446, 144] on img at bounding box center [824, 145] width 16 height 16
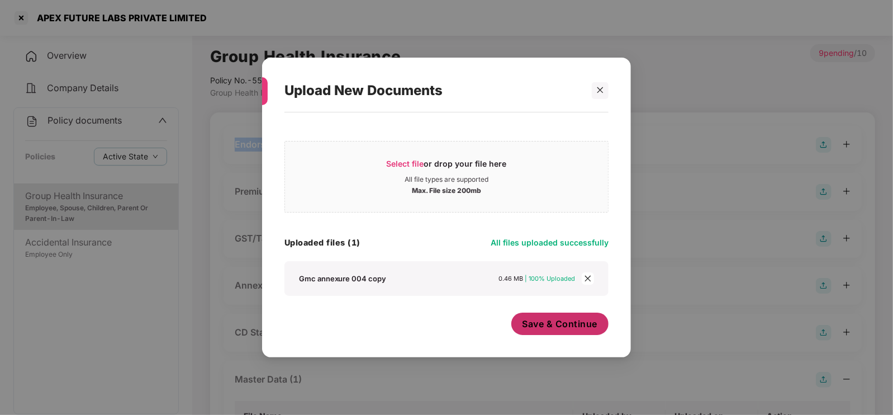
click at [446, 323] on span "Save & Continue" at bounding box center [560, 324] width 75 height 12
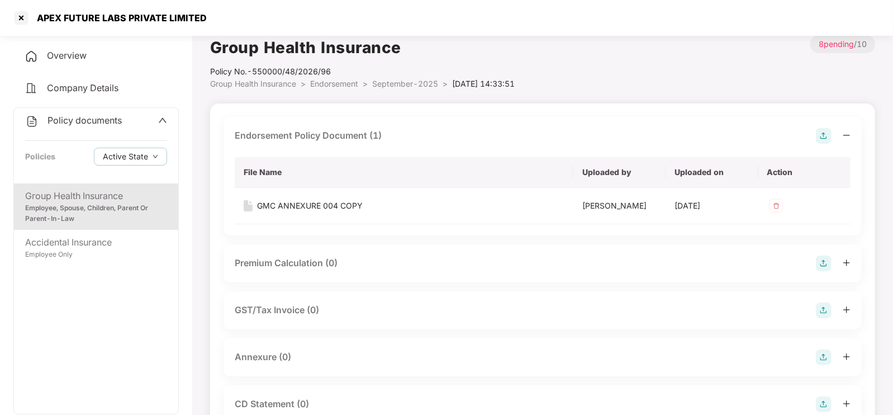
scroll to position [10, 0]
click at [446, 358] on img at bounding box center [824, 357] width 16 height 16
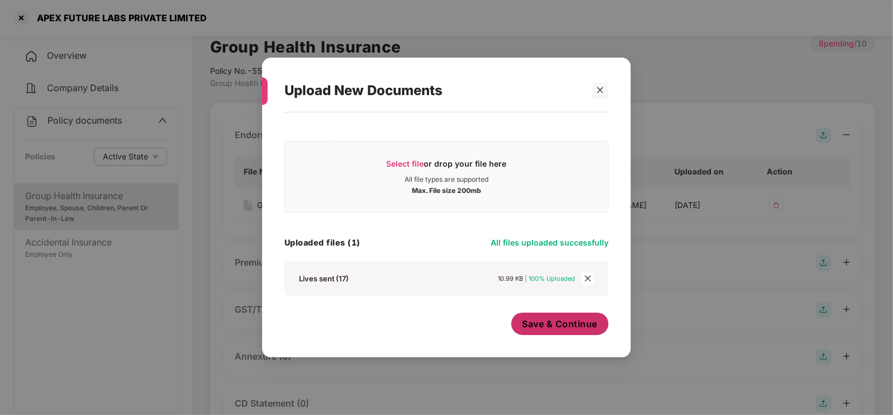
click at [446, 324] on span "Save & Continue" at bounding box center [560, 324] width 75 height 12
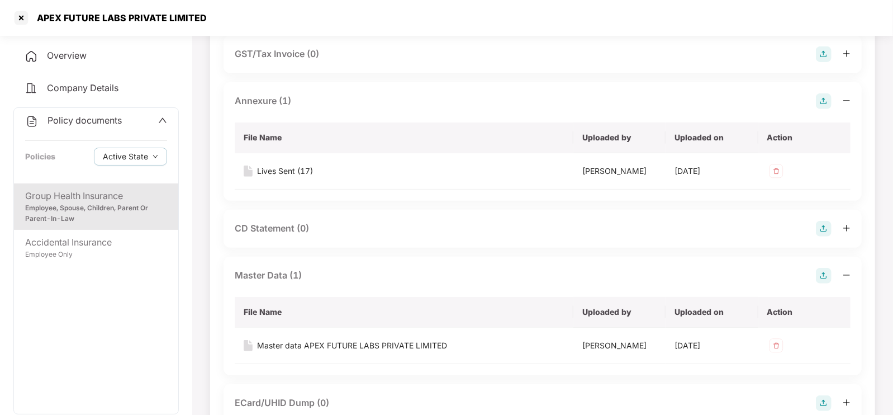
scroll to position [268, 0]
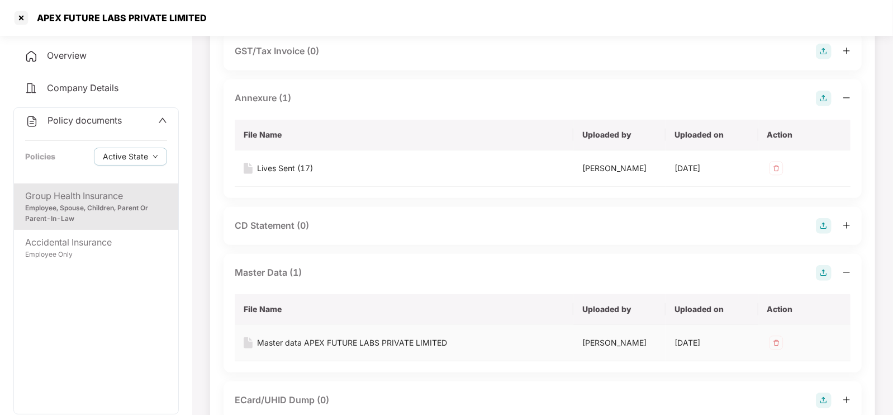
click at [446, 346] on img at bounding box center [777, 343] width 18 height 18
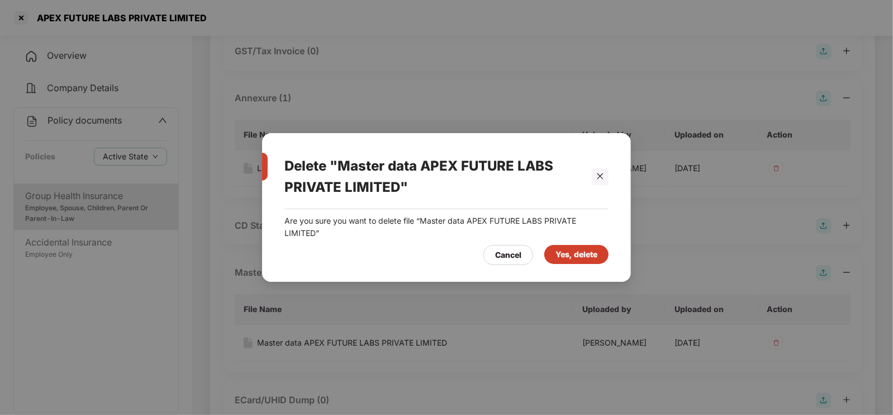
click at [446, 256] on div "Yes, delete" at bounding box center [577, 254] width 42 height 12
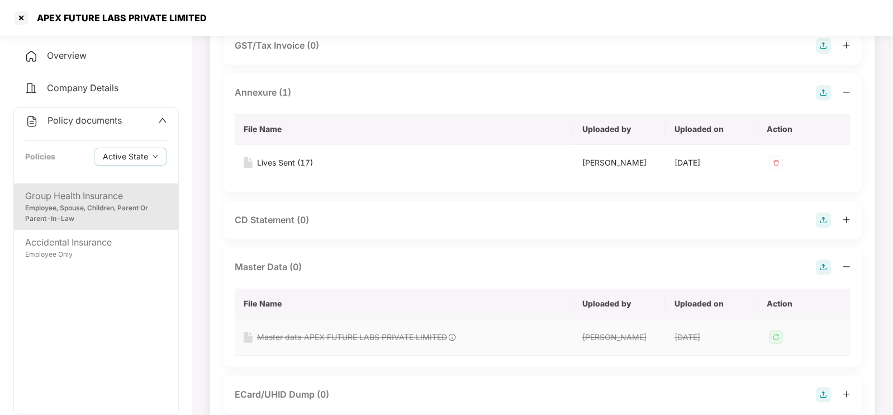
scroll to position [275, 0]
click at [446, 334] on img at bounding box center [777, 336] width 18 height 18
click at [446, 333] on img at bounding box center [777, 336] width 18 height 18
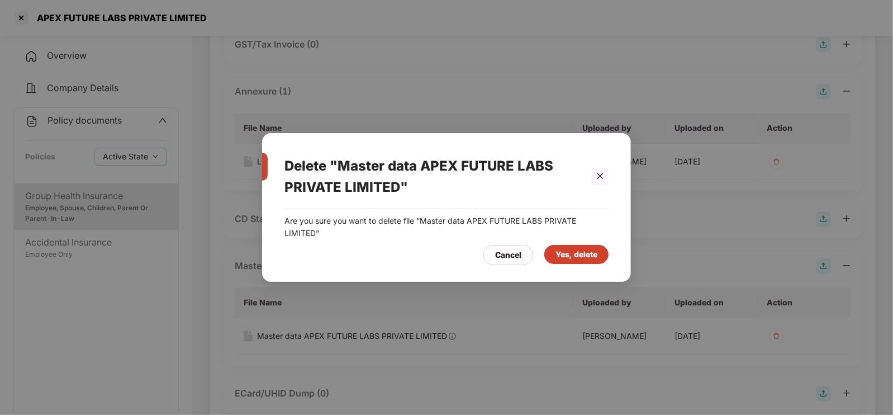
click at [446, 256] on div "Yes, delete" at bounding box center [577, 254] width 42 height 12
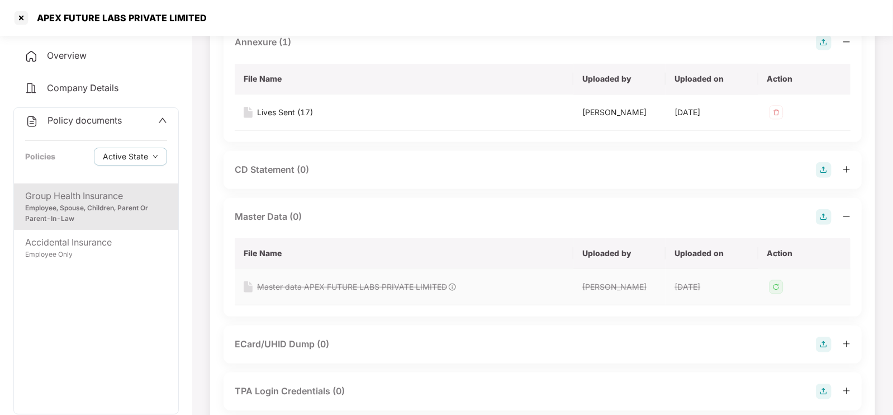
scroll to position [327, 0]
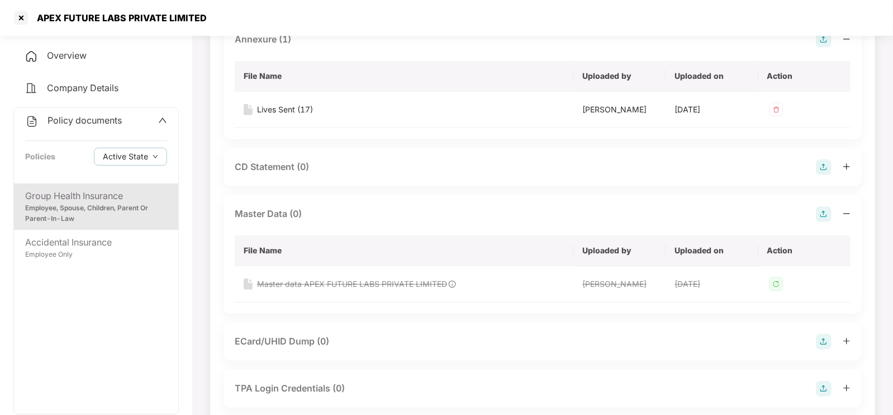
click at [446, 211] on img at bounding box center [824, 214] width 16 height 16
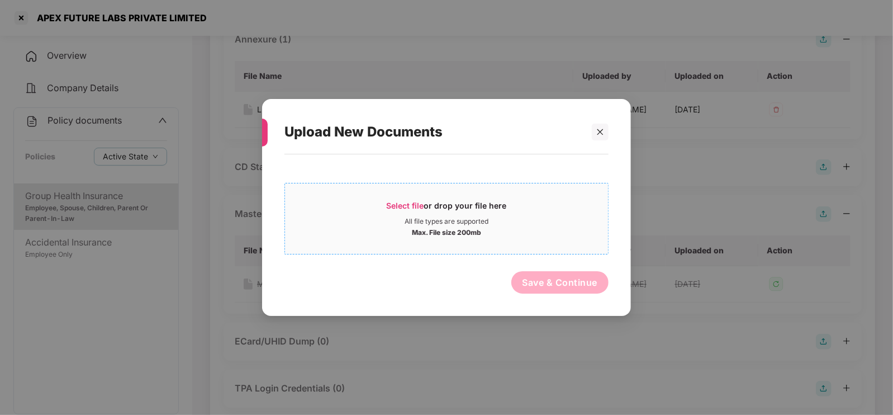
click at [439, 227] on div "Max. File size 200mb" at bounding box center [446, 231] width 69 height 11
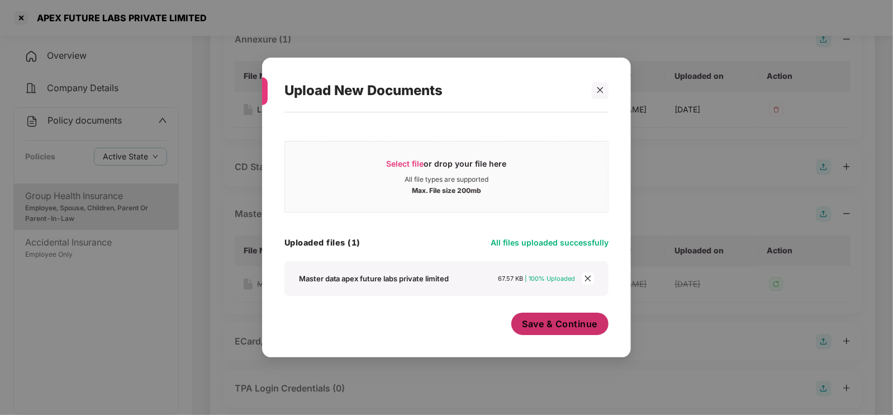
click at [446, 323] on span "Save & Continue" at bounding box center [560, 324] width 75 height 12
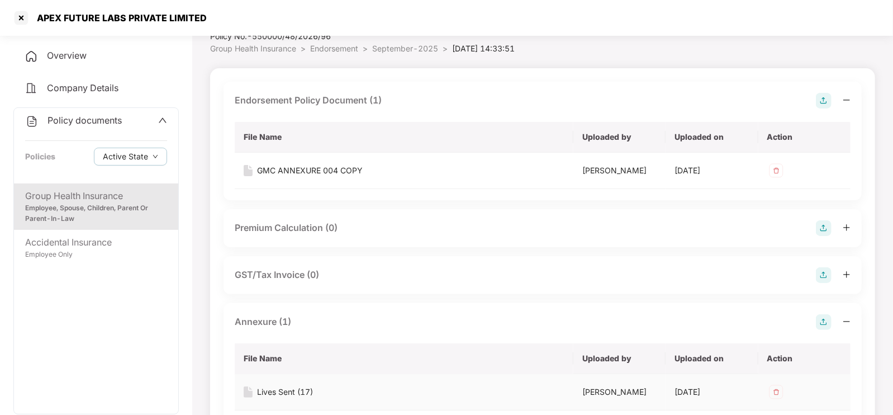
scroll to position [0, 0]
